Goal: Browse casually

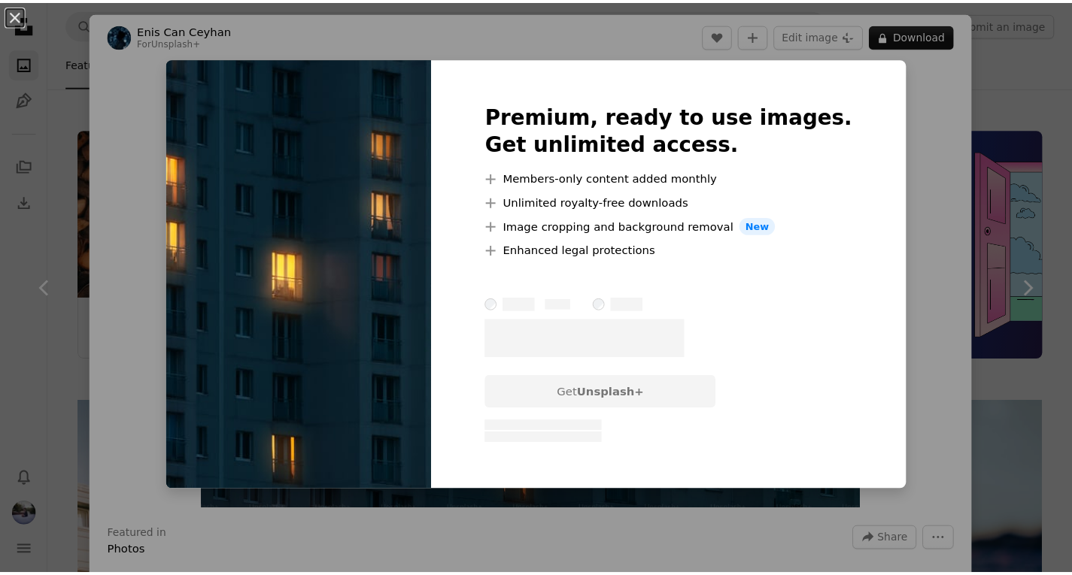
scroll to position [1655, 0]
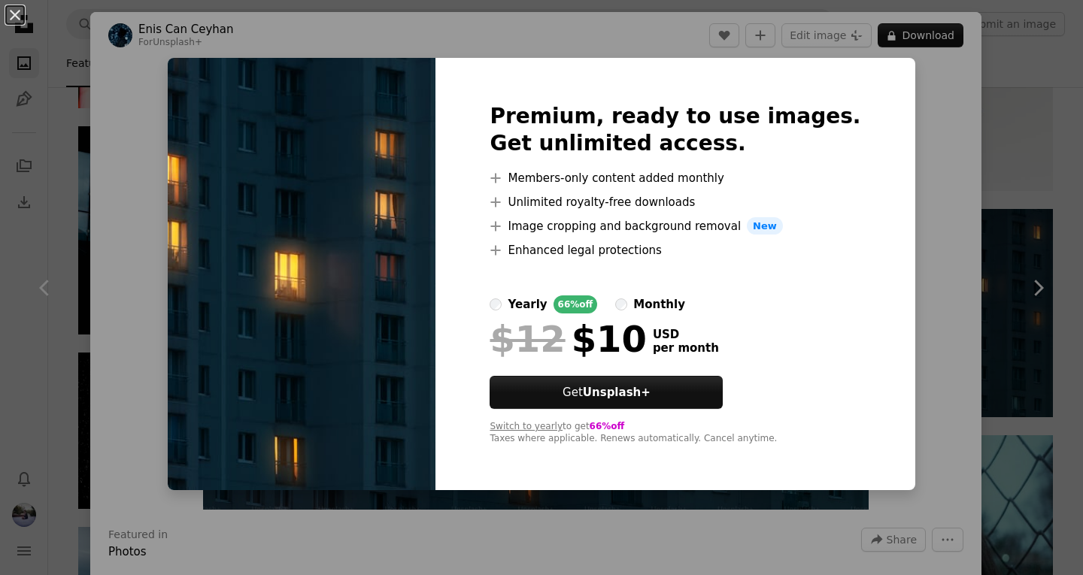
click at [529, 308] on label "yearly 66% off" at bounding box center [544, 305] width 108 height 18
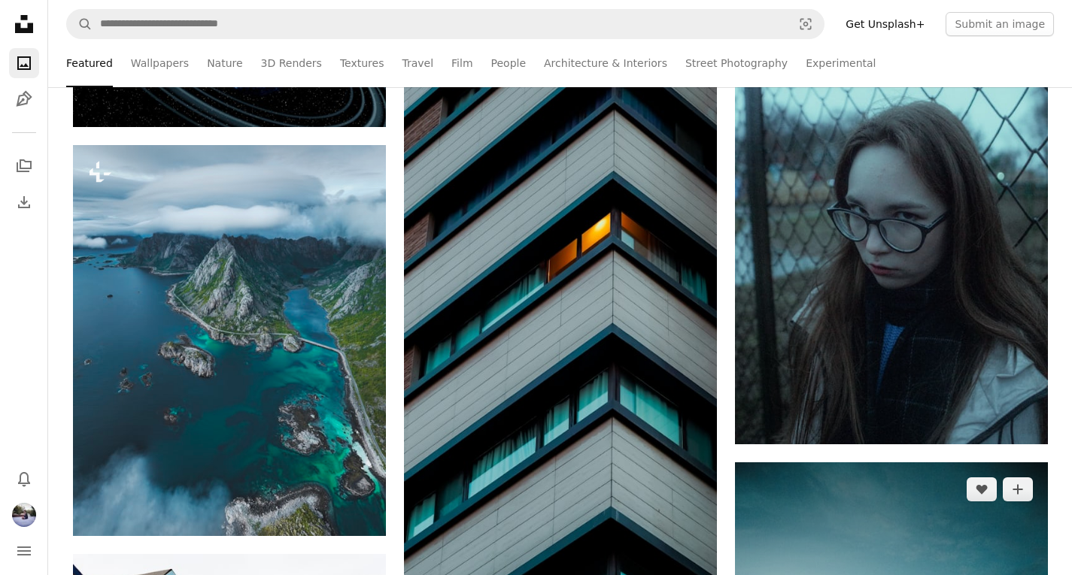
scroll to position [2031, 0]
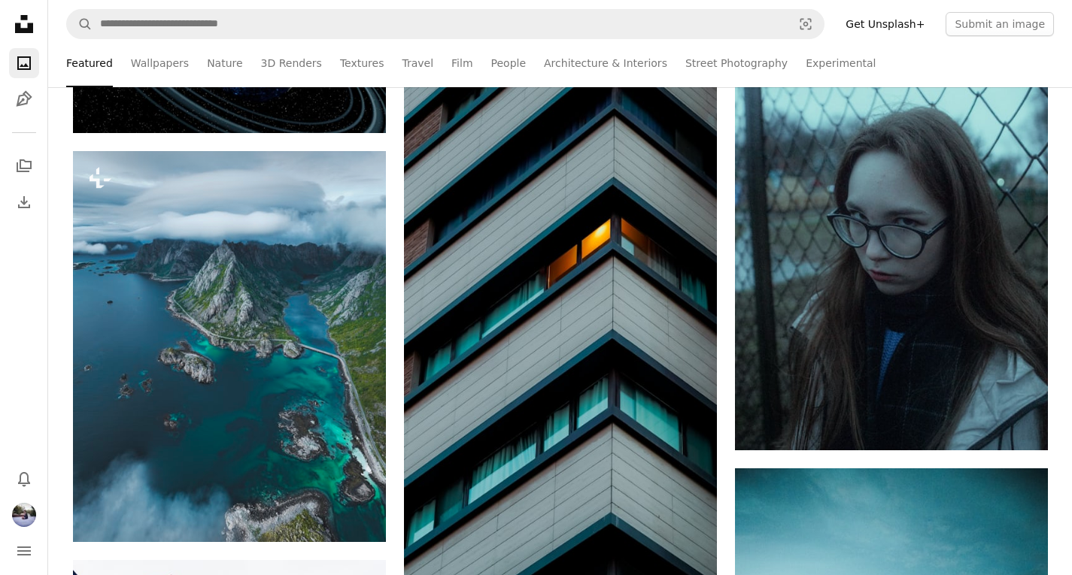
click at [911, 20] on link "Get Unsplash+" at bounding box center [884, 24] width 97 height 24
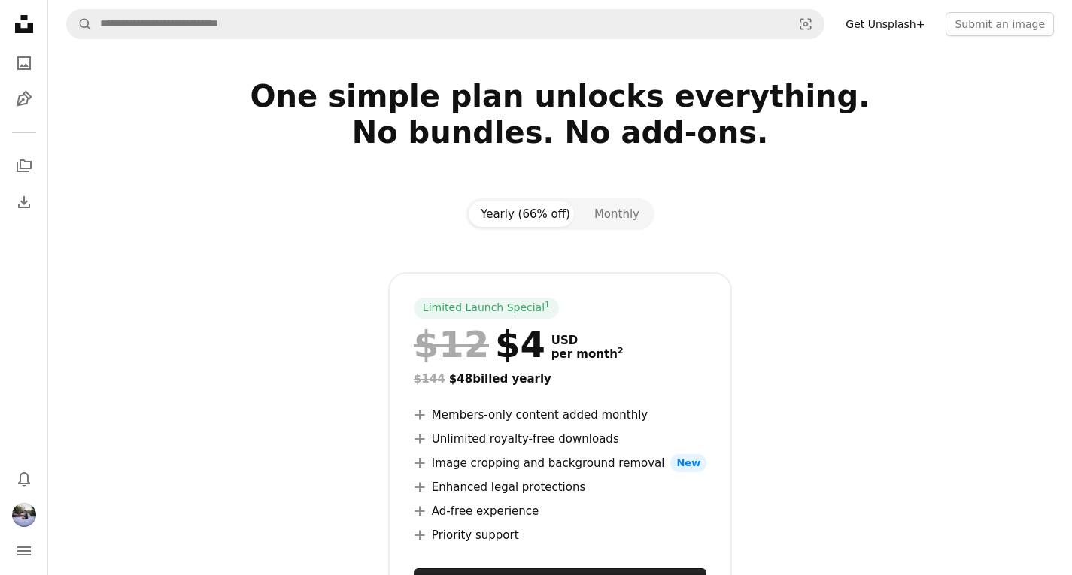
scroll to position [150, 0]
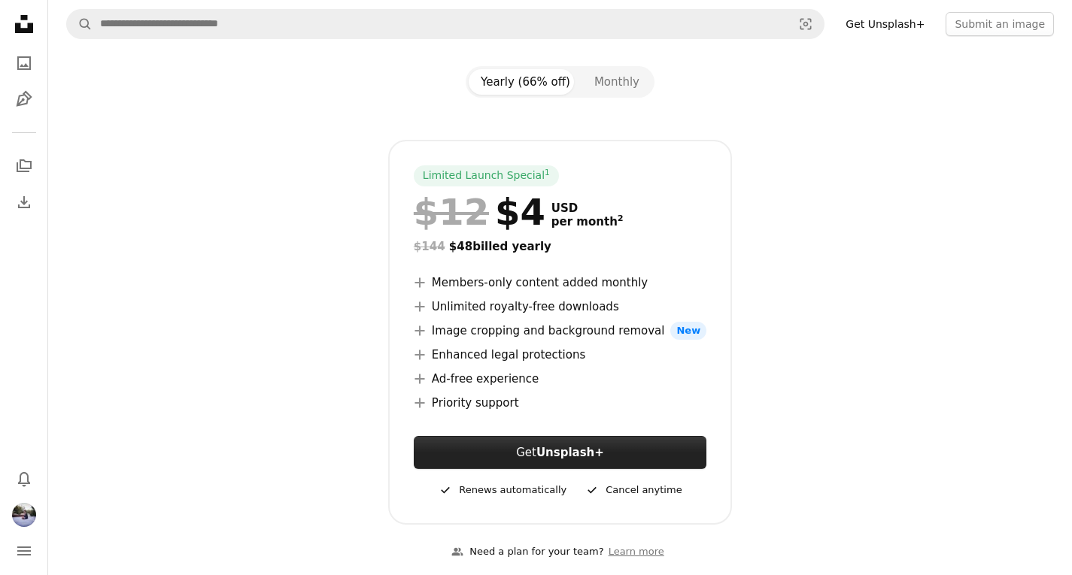
click at [583, 455] on strong "Unsplash+" at bounding box center [570, 453] width 68 height 14
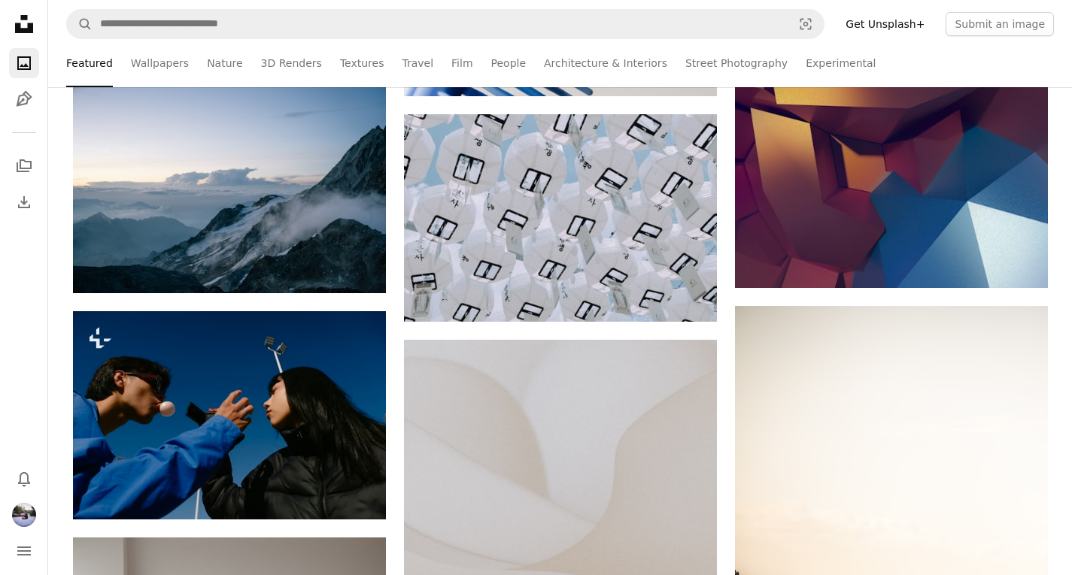
scroll to position [4061, 0]
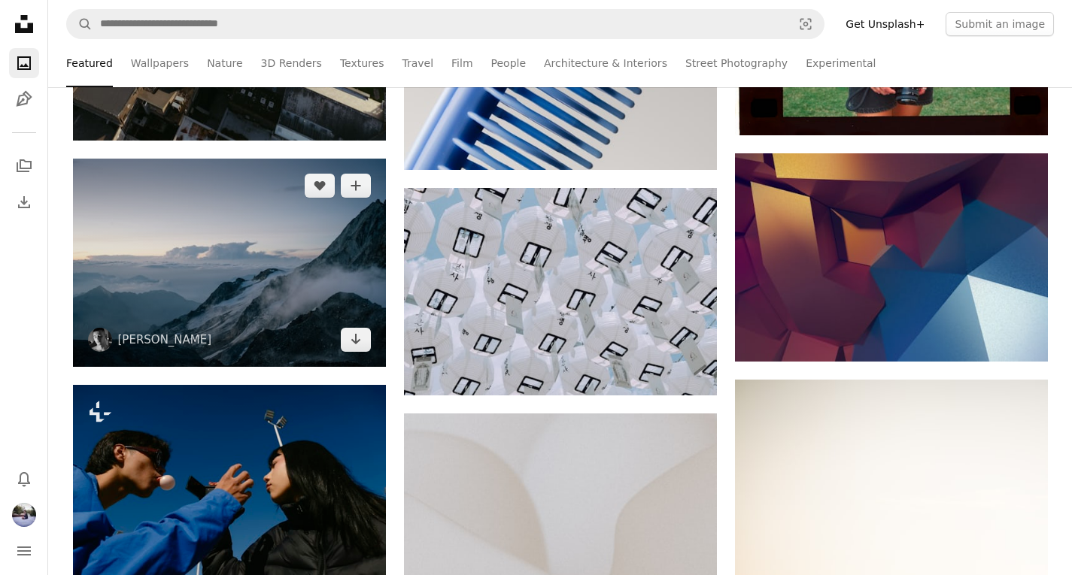
click at [247, 248] on img at bounding box center [229, 263] width 313 height 208
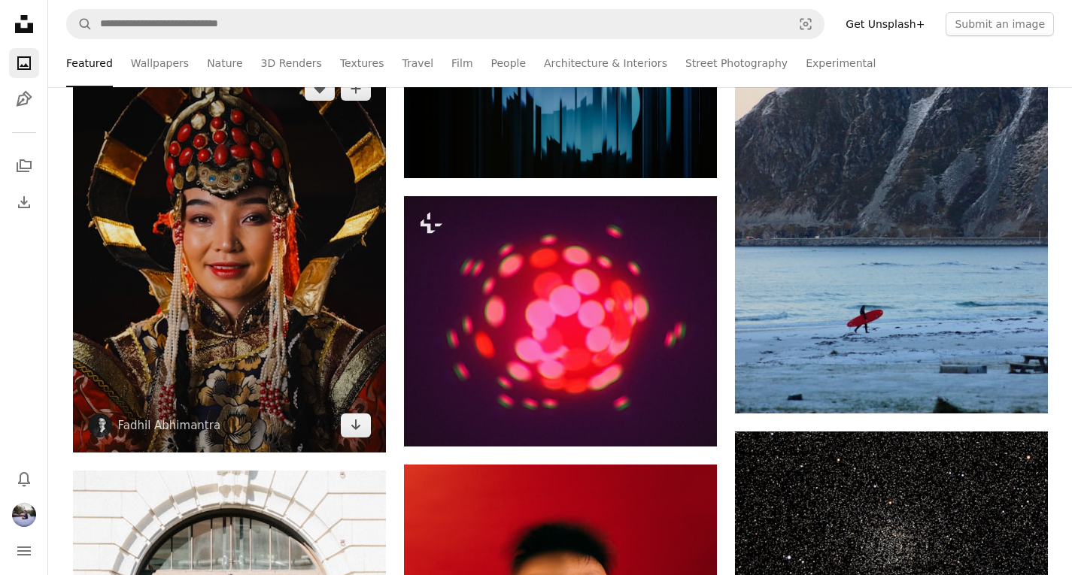
scroll to position [11507, 0]
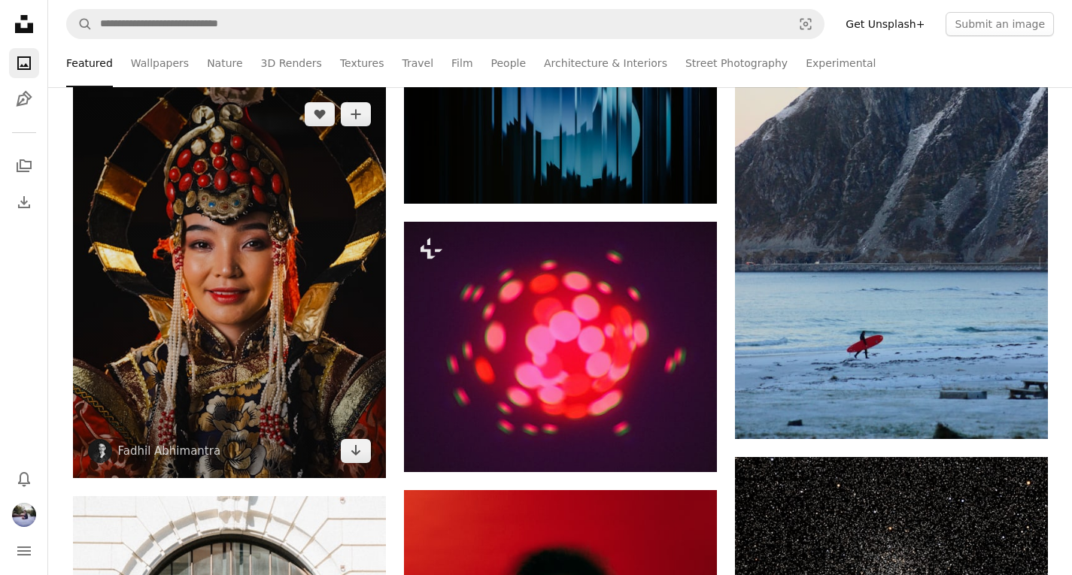
click at [314, 280] on img at bounding box center [229, 282] width 313 height 391
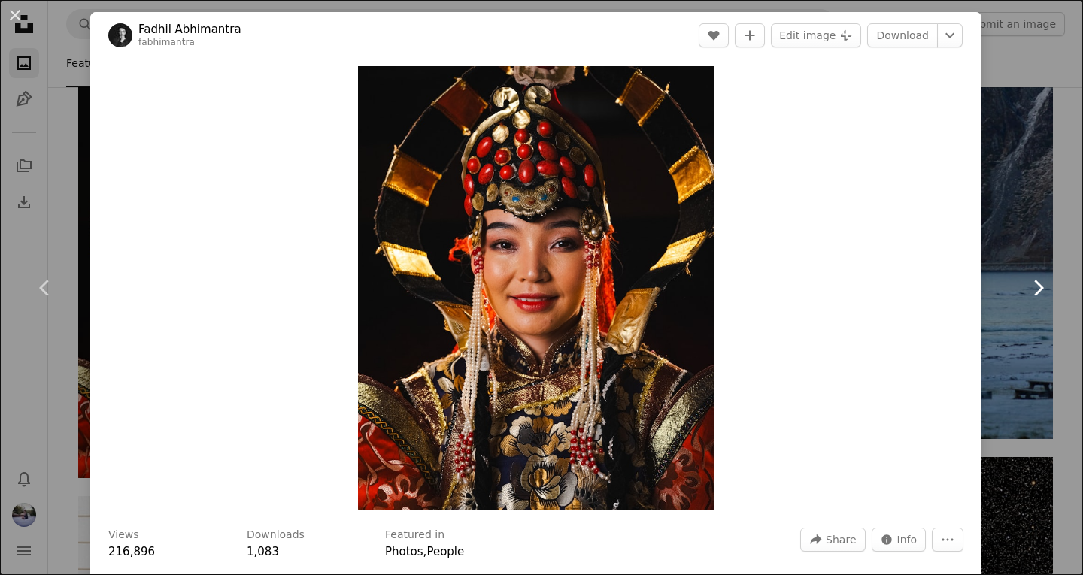
click at [993, 265] on link "Chevron right" at bounding box center [1038, 288] width 90 height 144
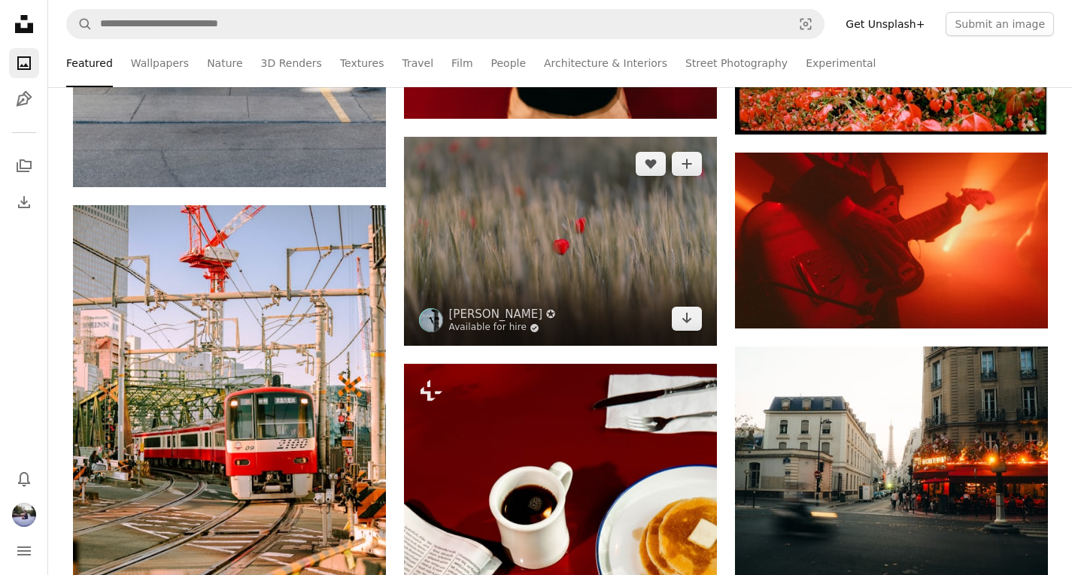
scroll to position [12259, 0]
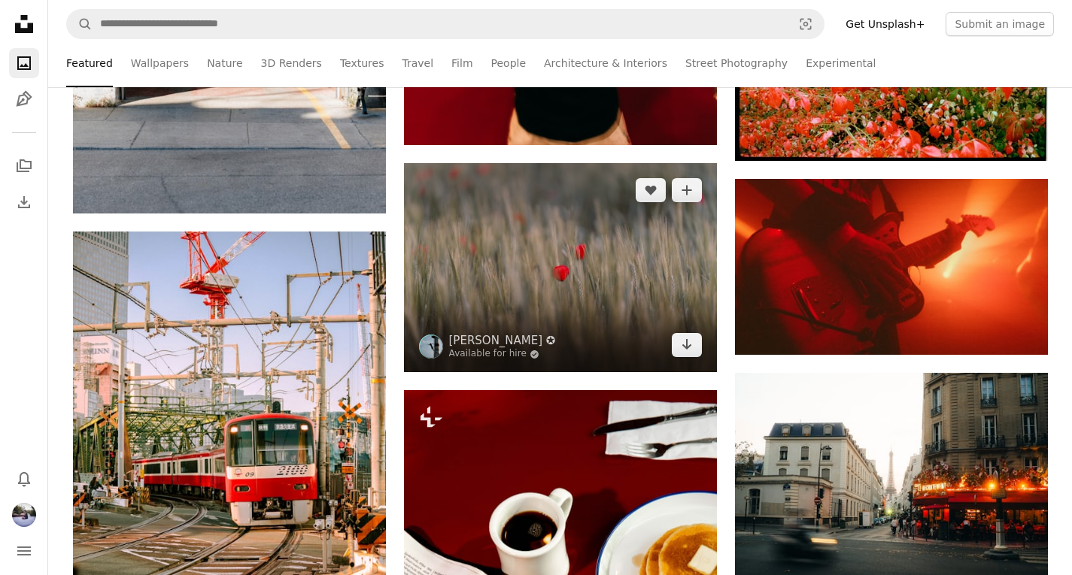
click at [508, 279] on img at bounding box center [560, 267] width 313 height 209
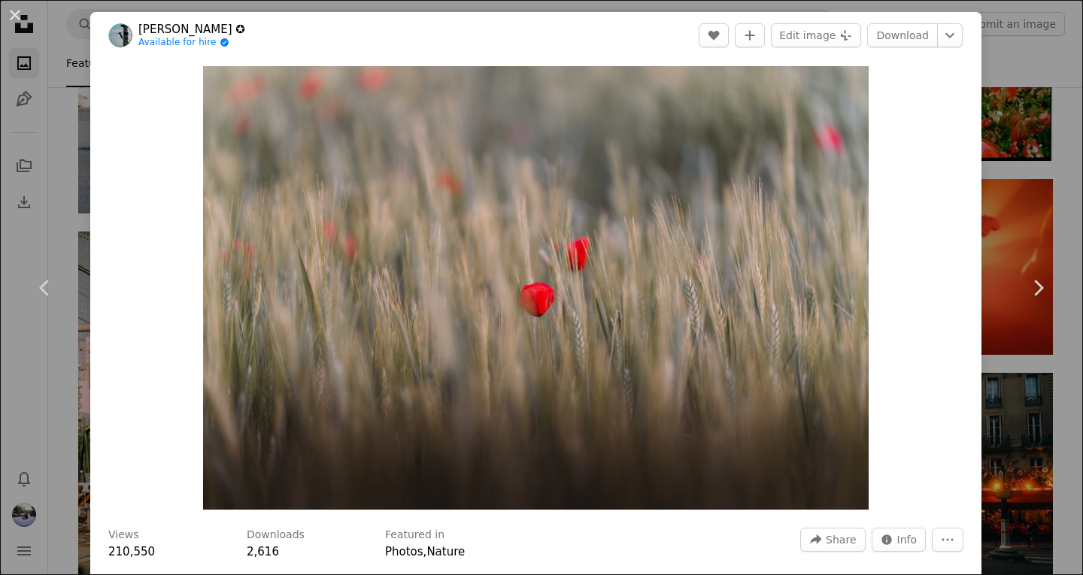
click at [73, 211] on div "An X shape Chevron left Chevron right [PERSON_NAME] ✪ Available for hire A chec…" at bounding box center [541, 287] width 1083 height 575
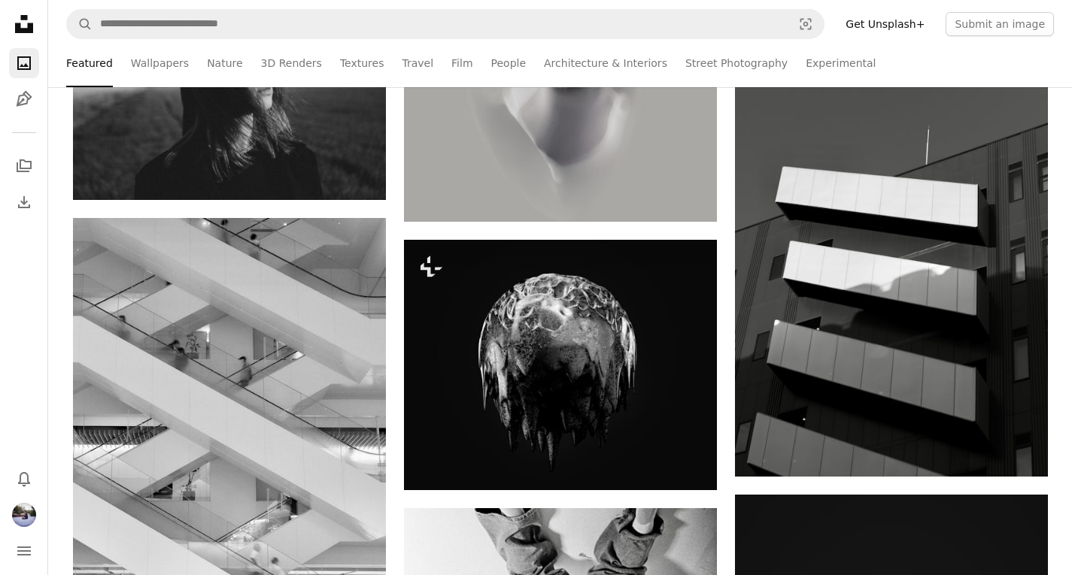
scroll to position [16697, 0]
